Goal: Transaction & Acquisition: Purchase product/service

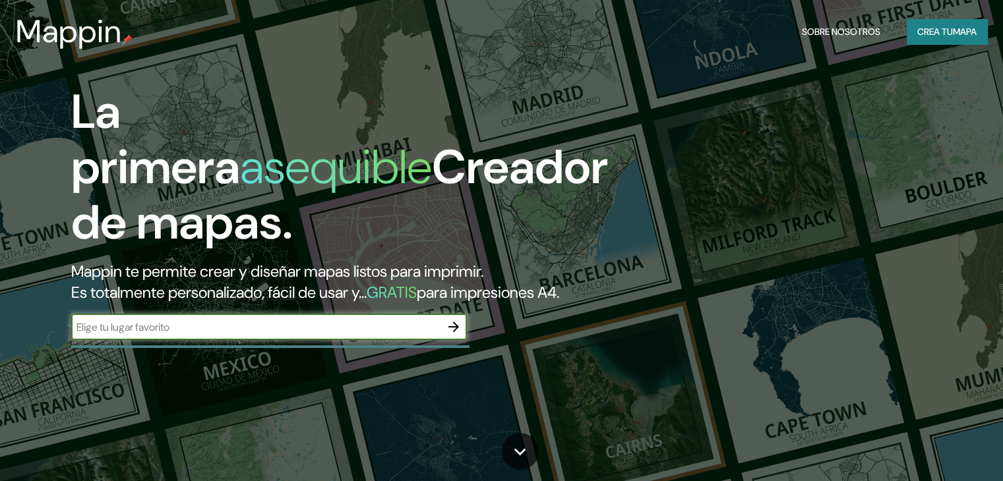
click at [166, 335] on input "text" at bounding box center [255, 327] width 369 height 15
type input "[GEOGRAPHIC_DATA]"
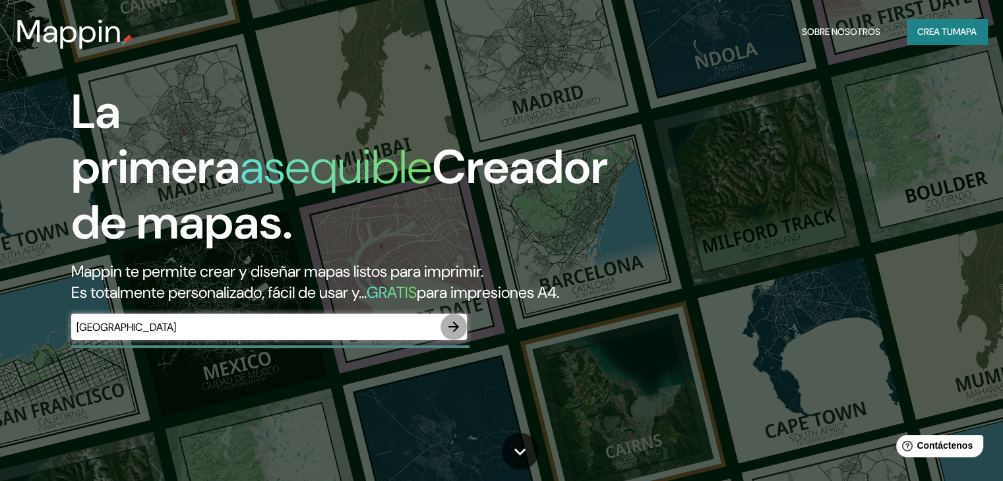
click at [452, 335] on icon "button" at bounding box center [454, 327] width 16 height 16
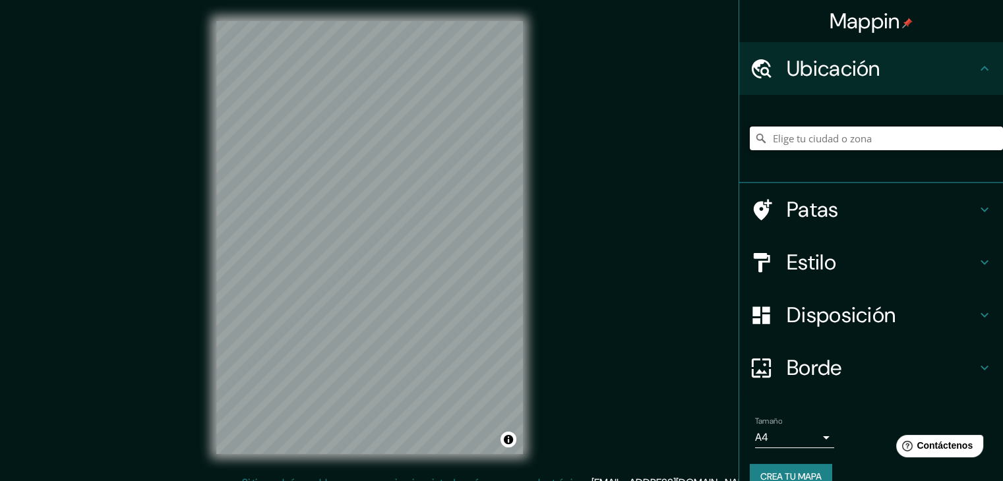
click at [815, 138] on input "Elige tu ciudad o zona" at bounding box center [876, 139] width 253 height 24
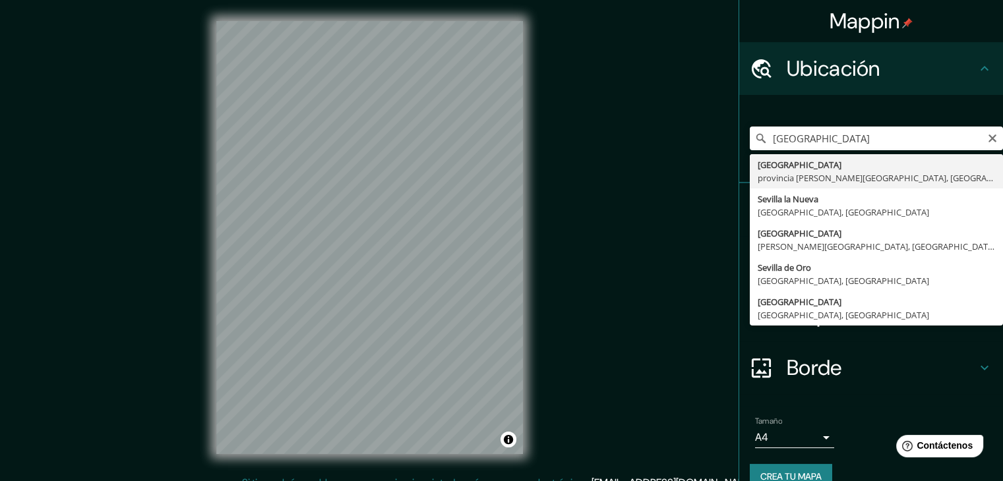
type input "[GEOGRAPHIC_DATA], [GEOGRAPHIC_DATA][PERSON_NAME], [GEOGRAPHIC_DATA]"
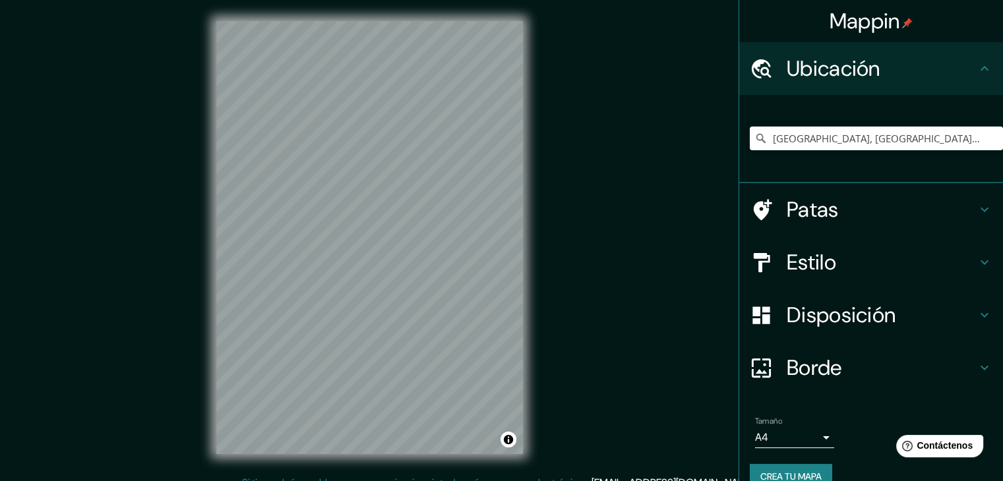
click at [180, 325] on div "Mappin Ubicación [GEOGRAPHIC_DATA], [GEOGRAPHIC_DATA][PERSON_NAME], [GEOGRAPHIC…" at bounding box center [501, 248] width 1003 height 497
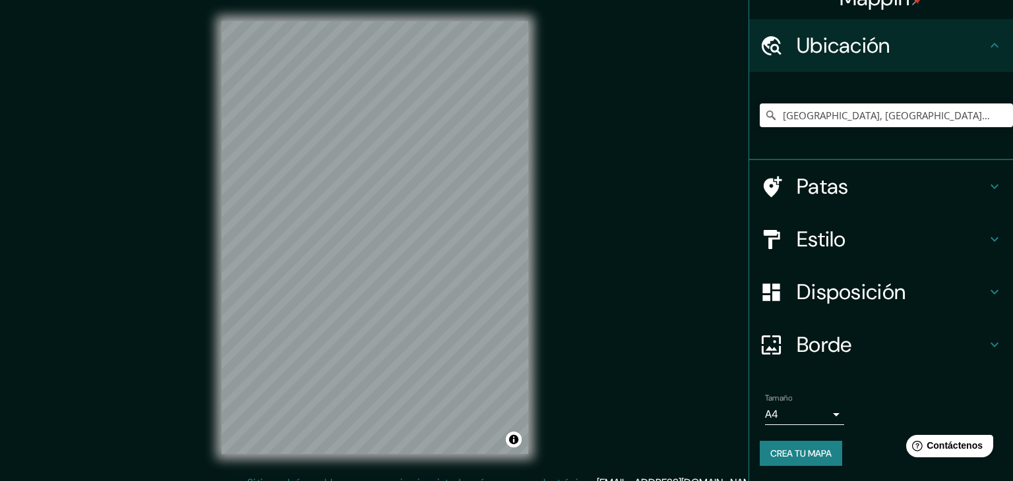
click at [793, 415] on body "Mappin Ubicación [GEOGRAPHIC_DATA], [GEOGRAPHIC_DATA][PERSON_NAME], [GEOGRAPHIC…" at bounding box center [506, 240] width 1013 height 481
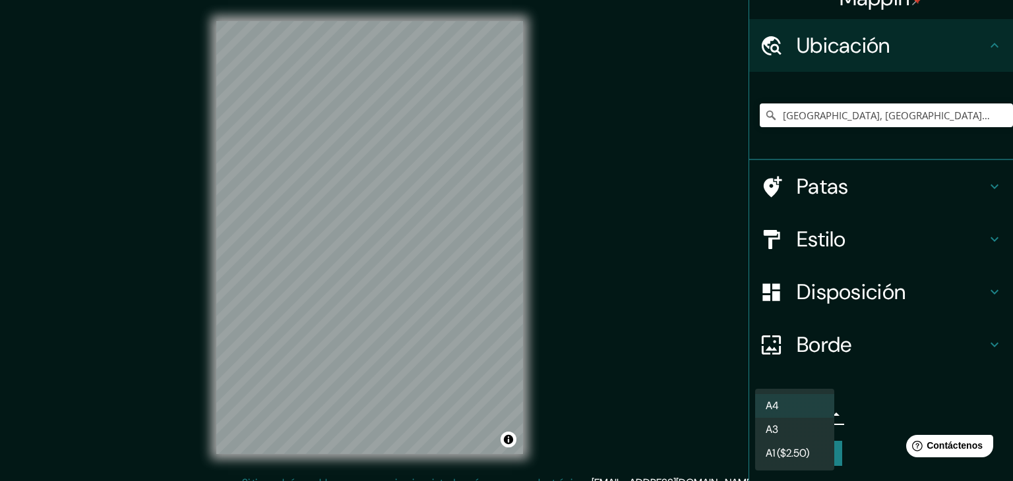
click at [695, 397] on div at bounding box center [506, 240] width 1013 height 481
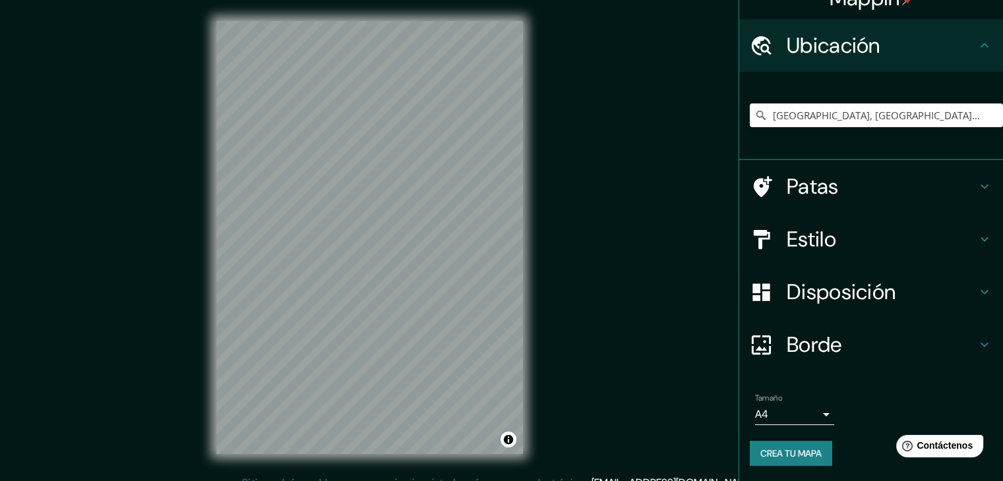
click at [675, 123] on div "Mappin Ubicación Sevilla, provincia de Sevilla, España Patas Estilo Disposición…" at bounding box center [501, 248] width 1003 height 497
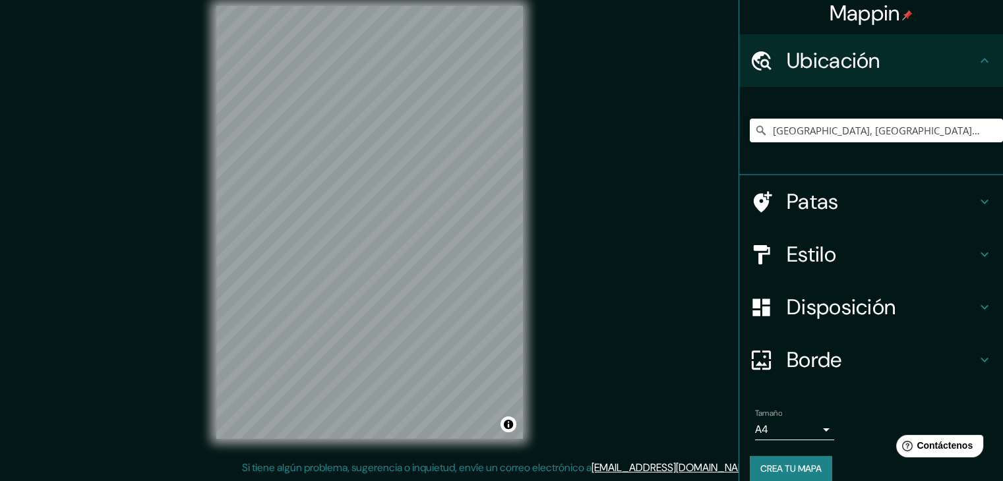
scroll to position [0, 0]
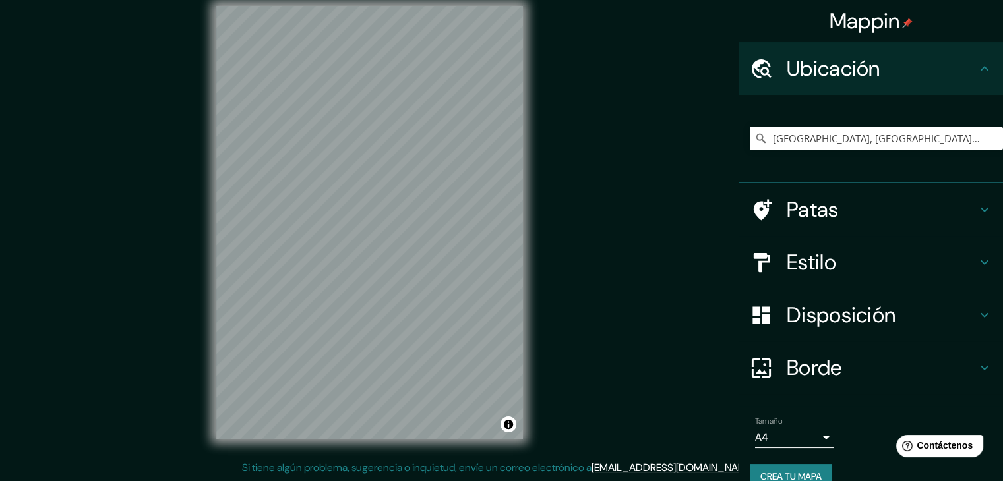
click at [822, 214] on font "Patas" at bounding box center [813, 210] width 52 height 28
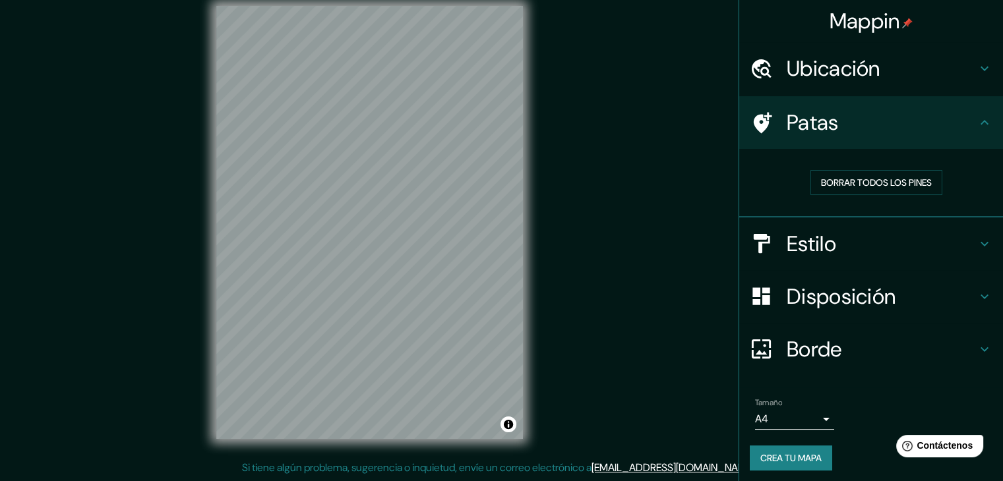
click at [805, 244] on font "Estilo" at bounding box center [811, 244] width 49 height 28
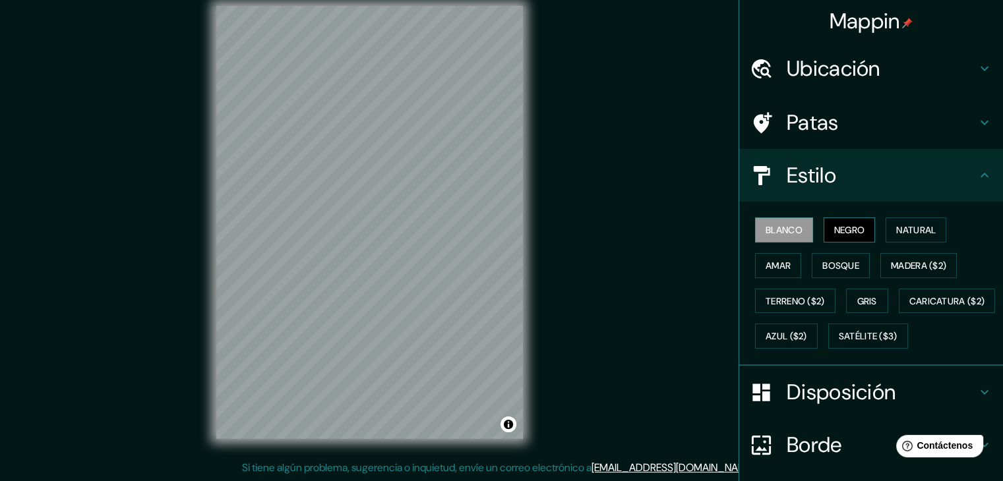
click at [840, 233] on font "Negro" at bounding box center [849, 230] width 31 height 12
click at [912, 228] on font "Natural" at bounding box center [916, 230] width 40 height 12
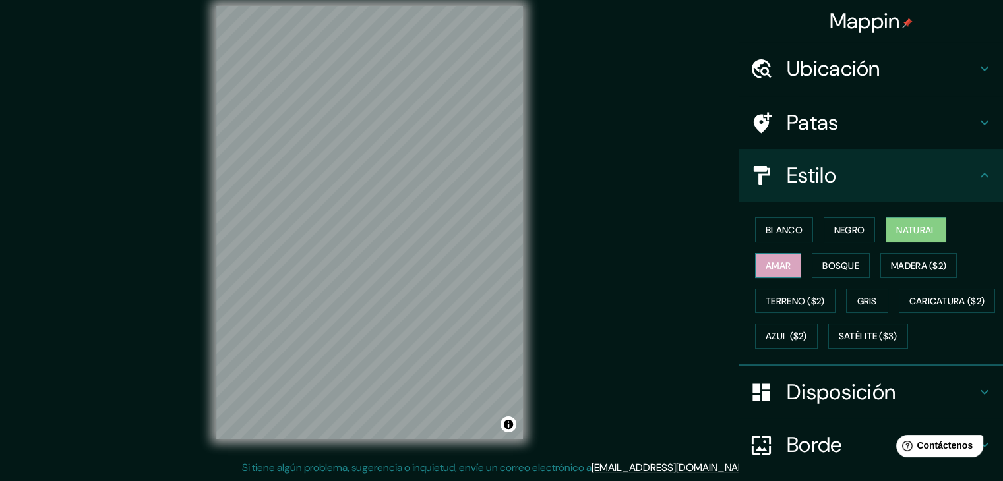
click at [773, 264] on font "Amar" at bounding box center [778, 266] width 25 height 12
click at [840, 264] on font "Bosque" at bounding box center [840, 266] width 37 height 12
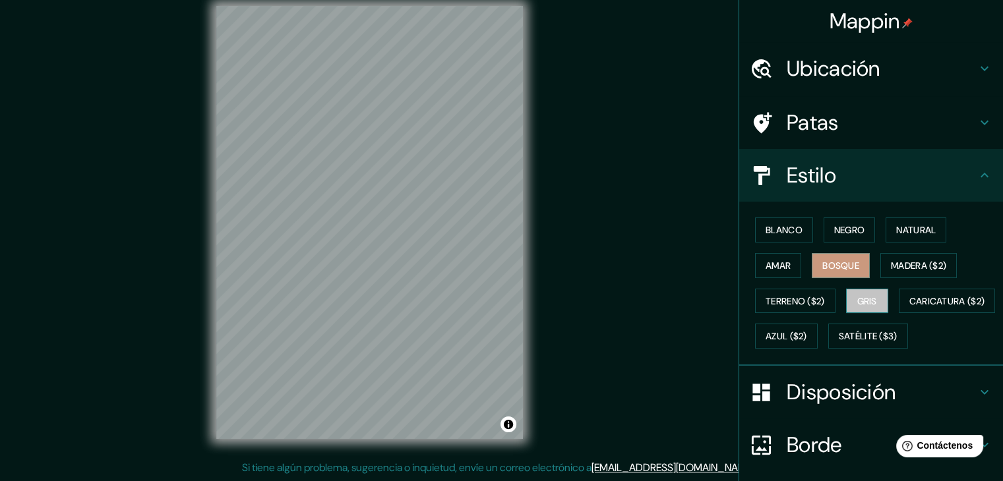
click at [863, 293] on font "Gris" at bounding box center [867, 301] width 20 height 17
click at [830, 262] on font "Bosque" at bounding box center [840, 266] width 37 height 12
click at [908, 229] on font "Natural" at bounding box center [916, 230] width 40 height 12
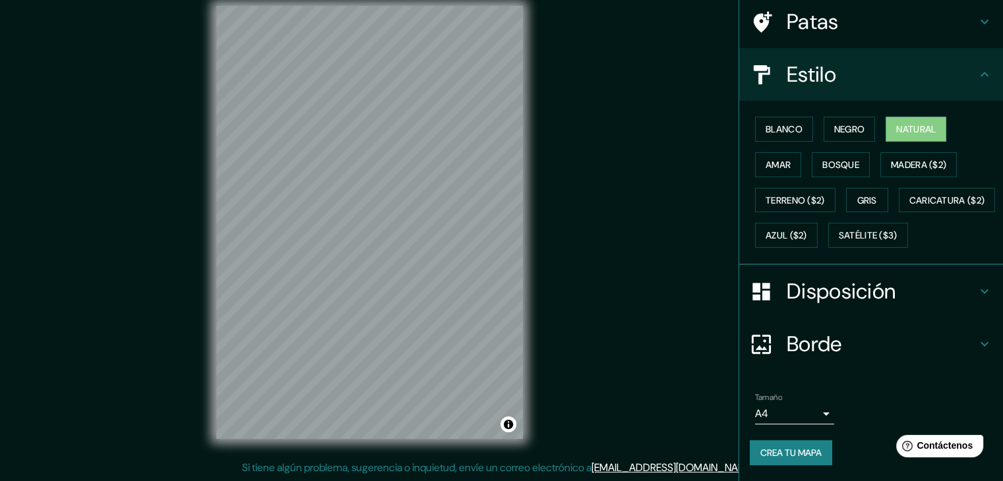
scroll to position [132, 0]
click at [805, 294] on font "Disposición" at bounding box center [841, 292] width 109 height 28
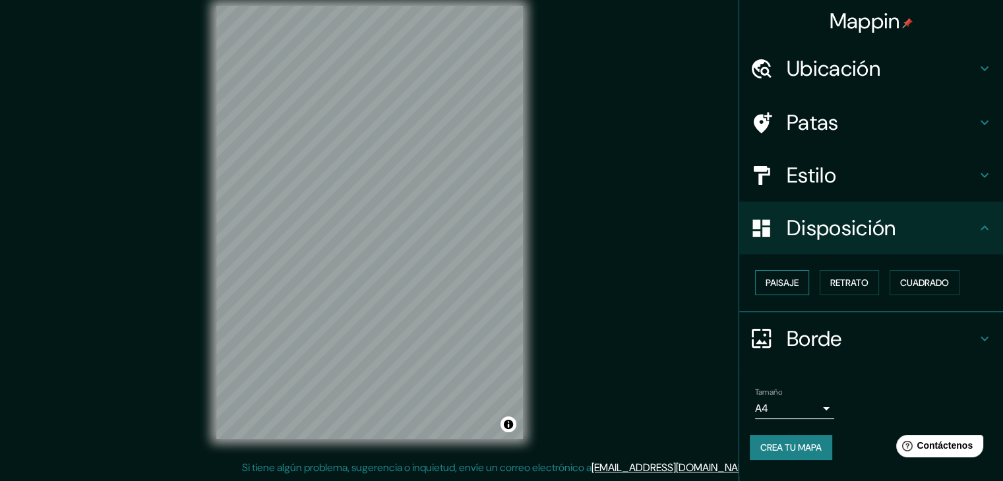
scroll to position [0, 0]
click at [784, 284] on font "Paisaje" at bounding box center [782, 283] width 33 height 12
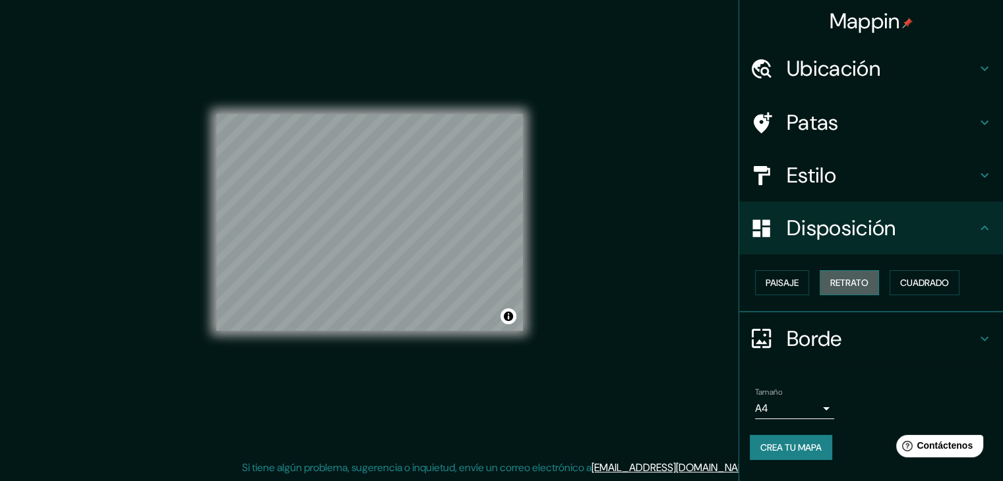
click at [869, 293] on button "Retrato" at bounding box center [849, 282] width 59 height 25
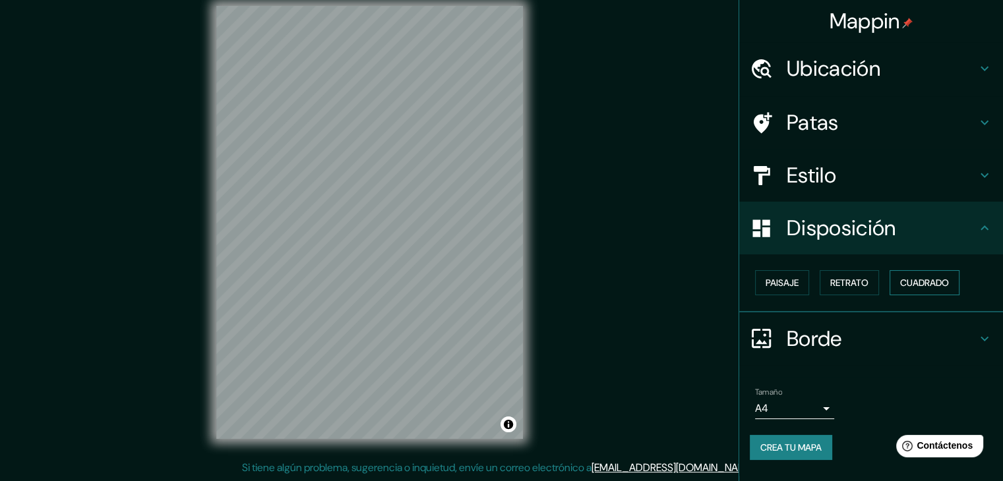
click at [929, 288] on font "Cuadrado" at bounding box center [924, 283] width 49 height 12
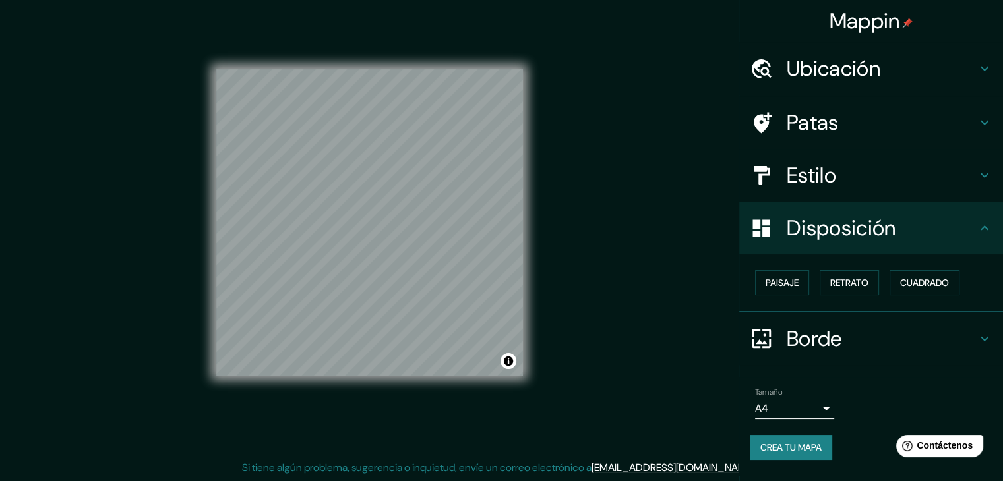
click at [807, 349] on font "Borde" at bounding box center [814, 339] width 55 height 28
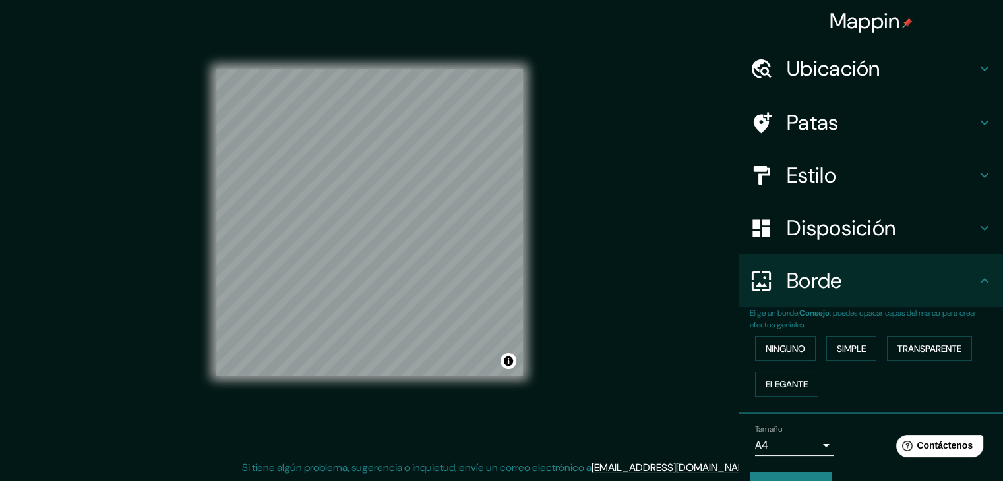
scroll to position [30, 0]
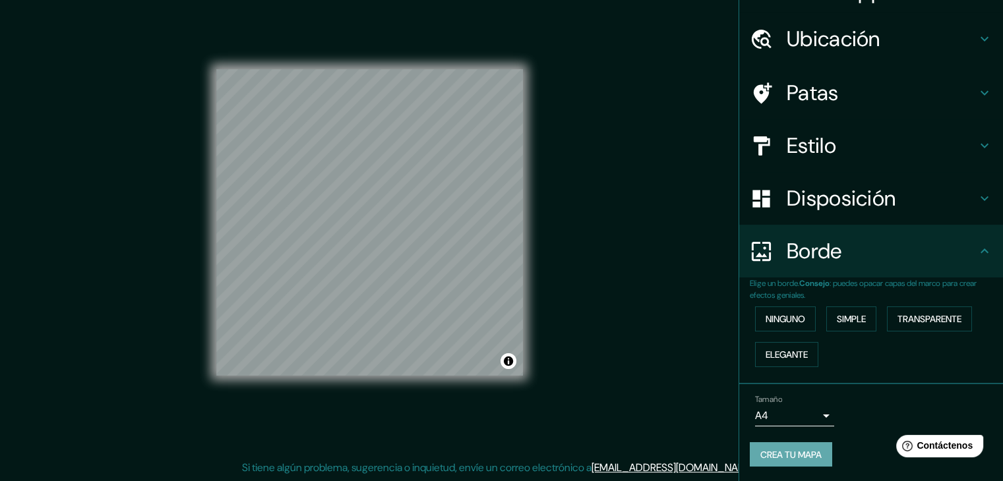
click at [785, 449] on font "Crea tu mapa" at bounding box center [790, 455] width 61 height 12
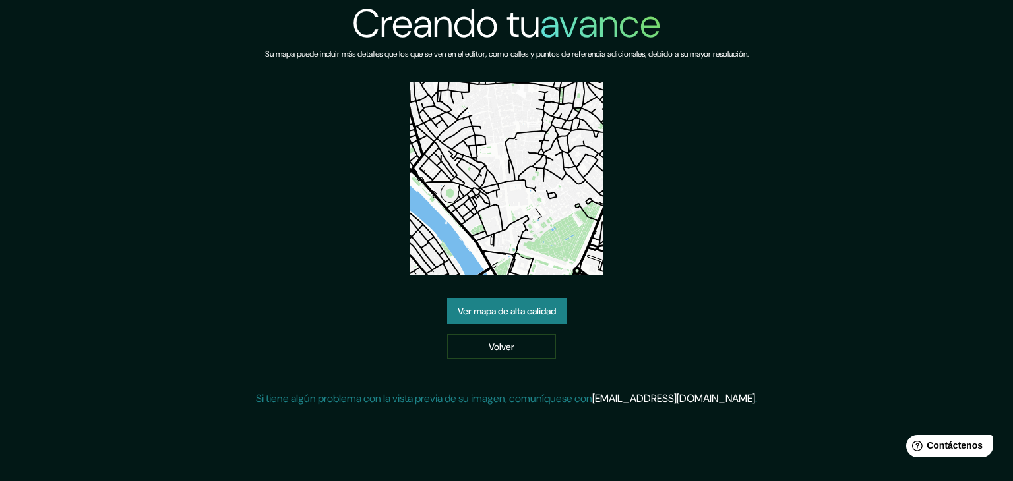
click at [496, 312] on font "Ver mapa de alta calidad" at bounding box center [507, 311] width 98 height 12
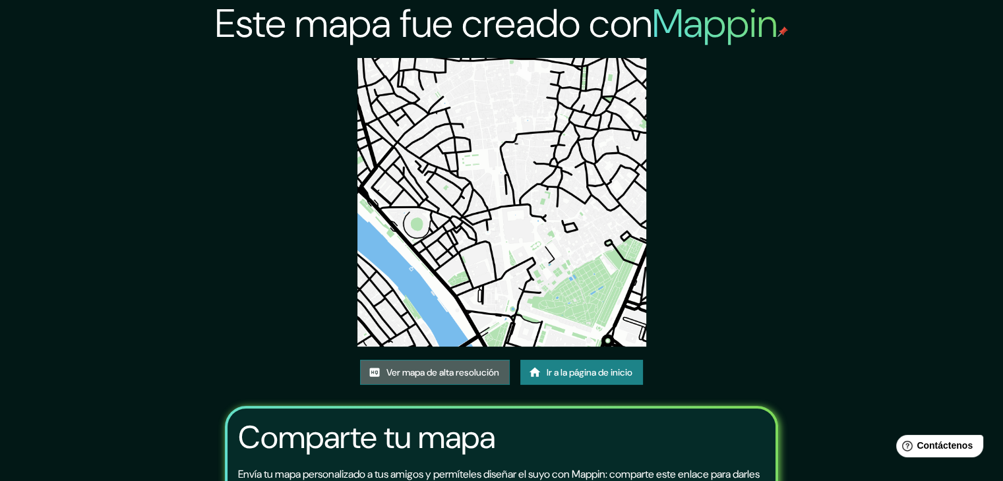
click at [448, 374] on font "Ver mapa de alta resolución" at bounding box center [442, 373] width 113 height 12
